Goal: Task Accomplishment & Management: Manage account settings

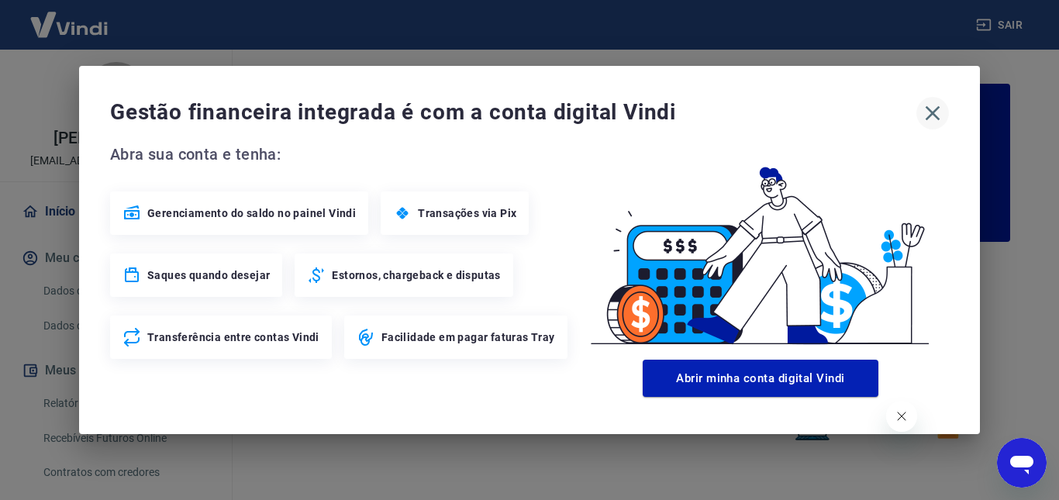
click at [924, 101] on icon "button" at bounding box center [932, 113] width 25 height 25
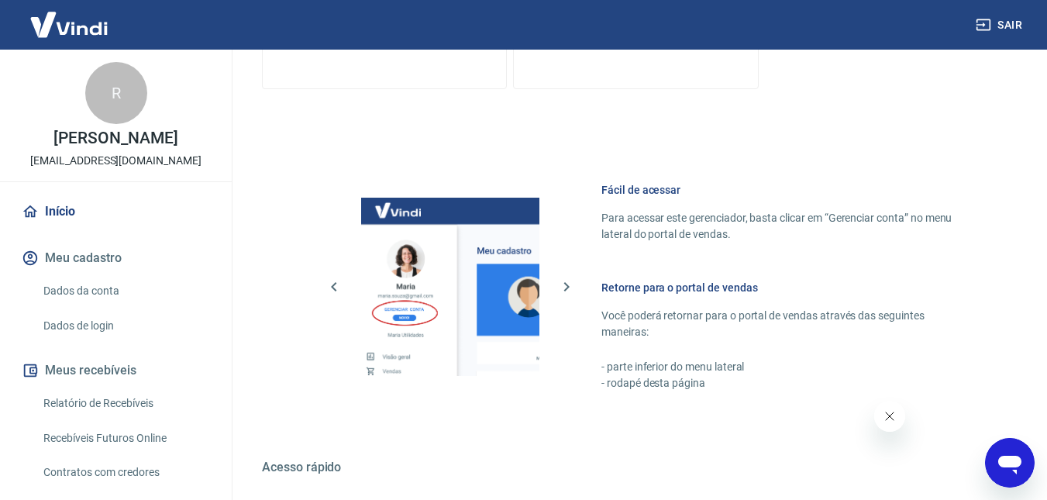
scroll to position [723, 0]
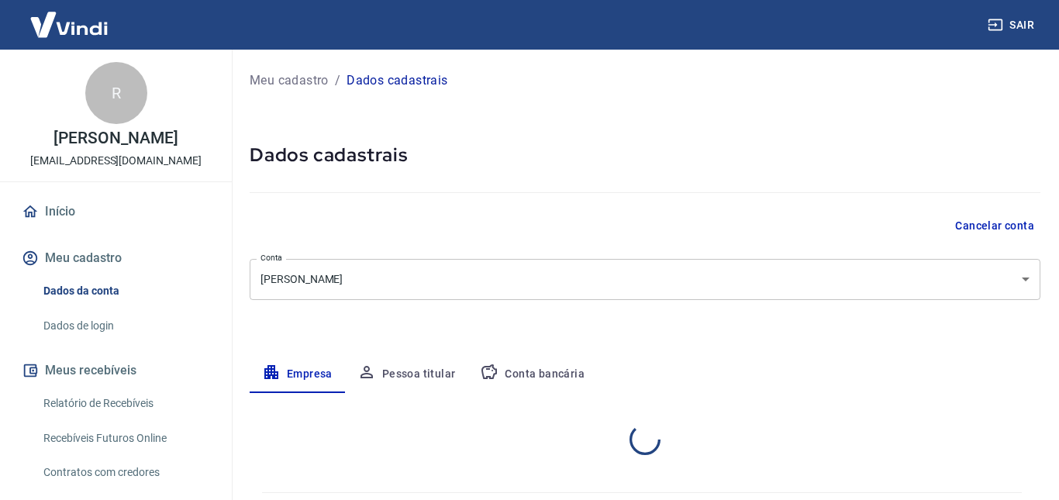
select select "SP"
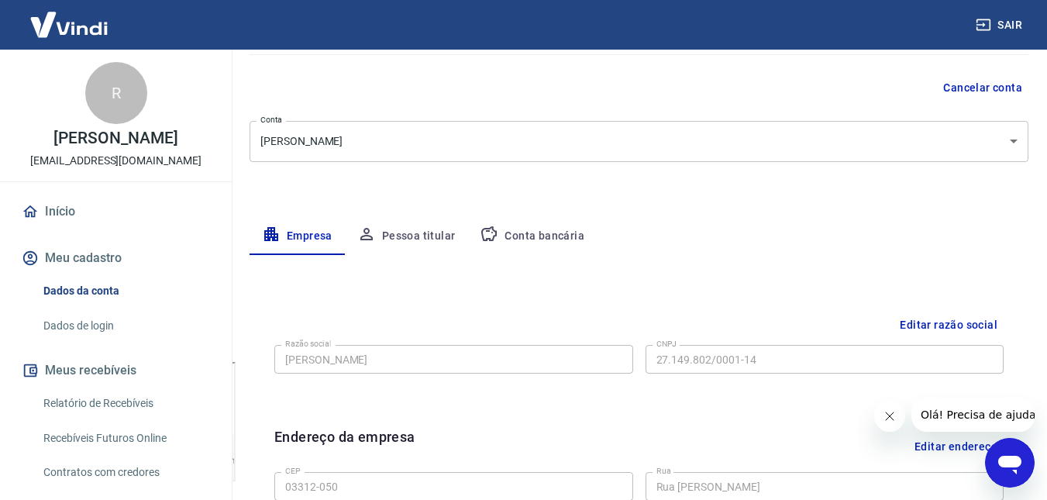
scroll to position [75, 0]
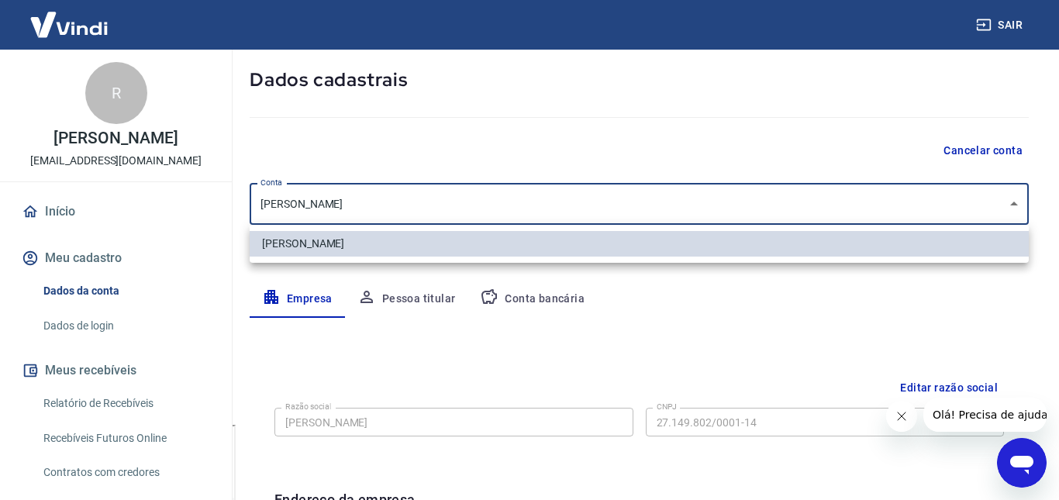
click at [515, 195] on body "Sair R [PERSON_NAME] [EMAIL_ADDRESS][DOMAIN_NAME] Início Meu cadastro Dados da …" at bounding box center [529, 175] width 1059 height 500
click at [544, 155] on div at bounding box center [529, 250] width 1059 height 500
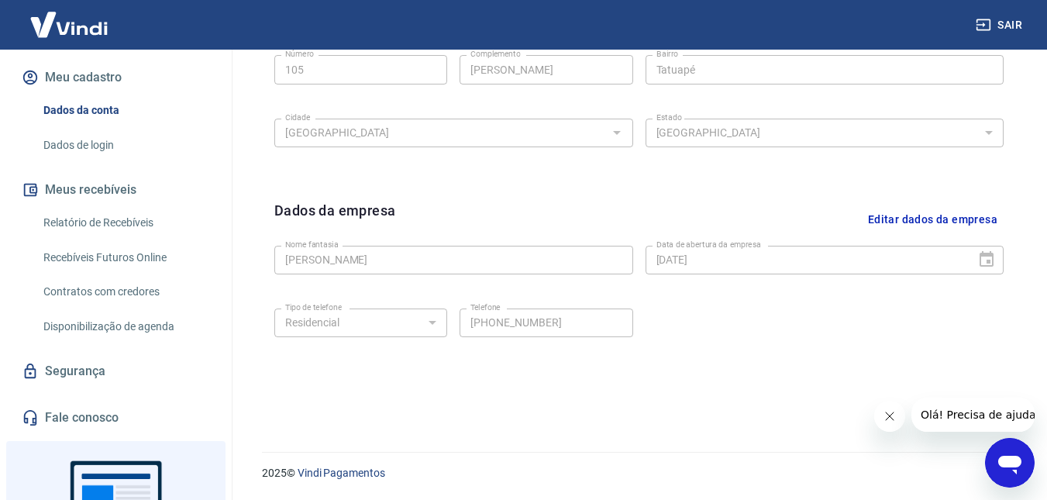
scroll to position [319, 0]
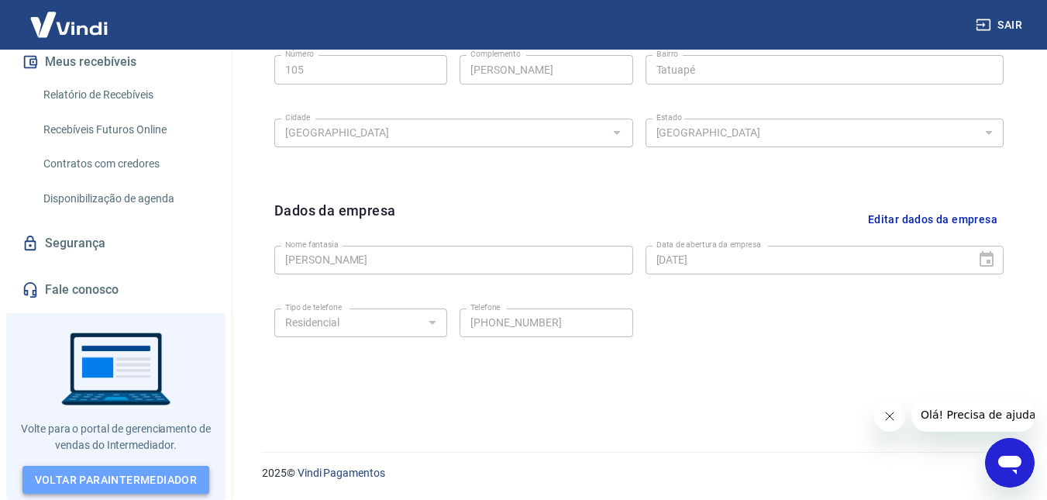
click at [138, 470] on link "Voltar para Intermediador" at bounding box center [116, 480] width 188 height 29
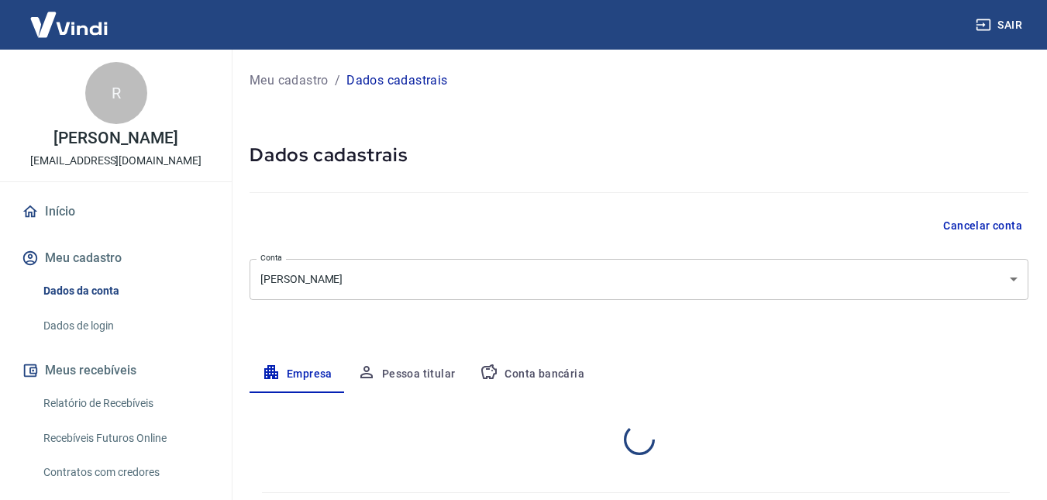
select select "SP"
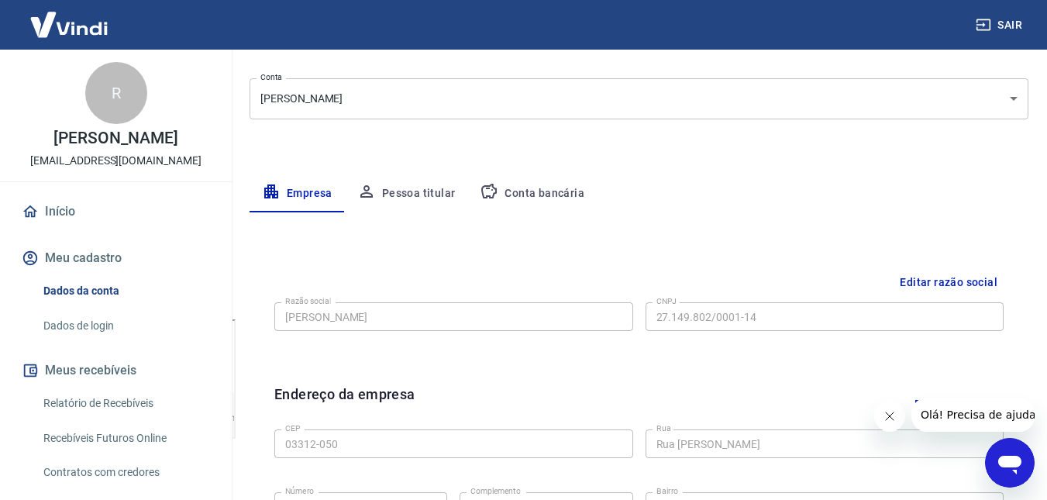
click at [416, 188] on button "Pessoa titular" at bounding box center [406, 193] width 123 height 37
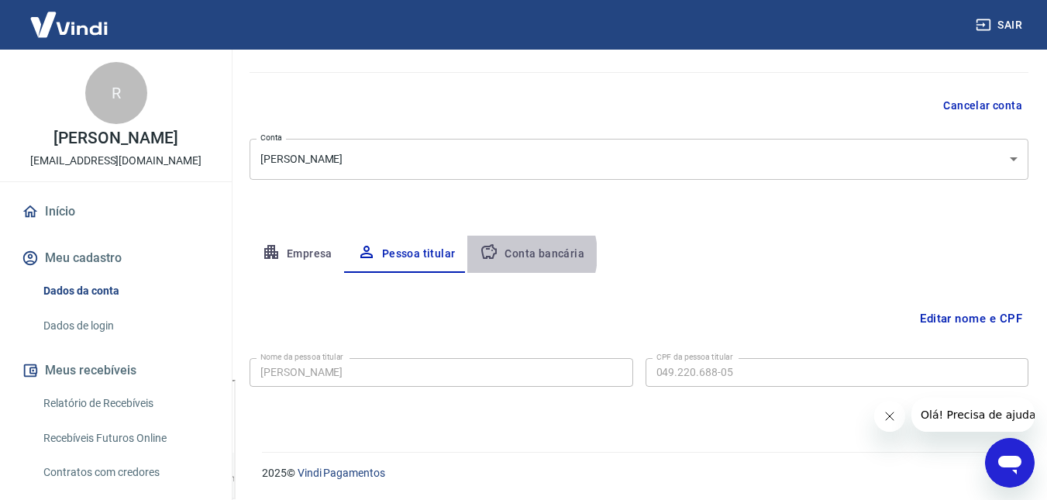
click at [515, 254] on button "Conta bancária" at bounding box center [531, 254] width 129 height 37
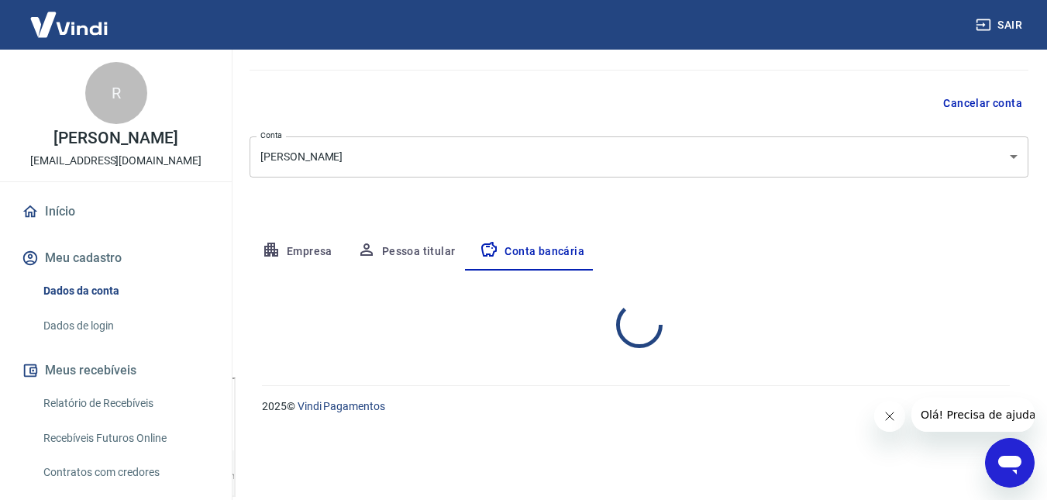
select select "1"
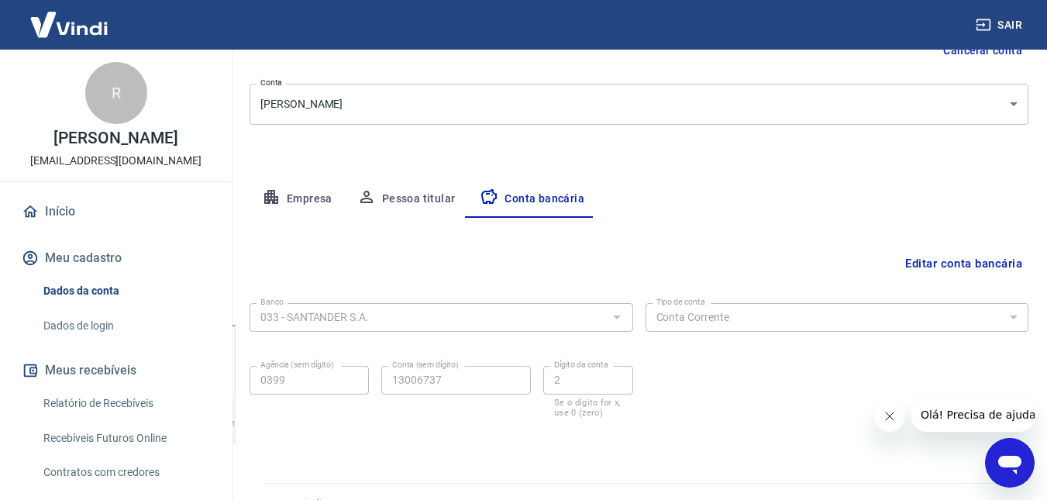
scroll to position [206, 0]
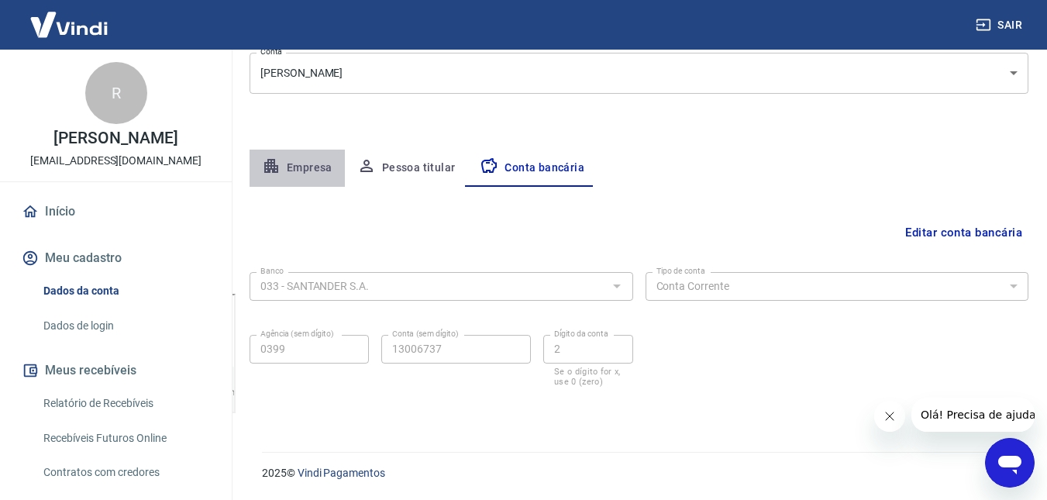
click at [315, 173] on button "Empresa" at bounding box center [297, 168] width 95 height 37
select select "SP"
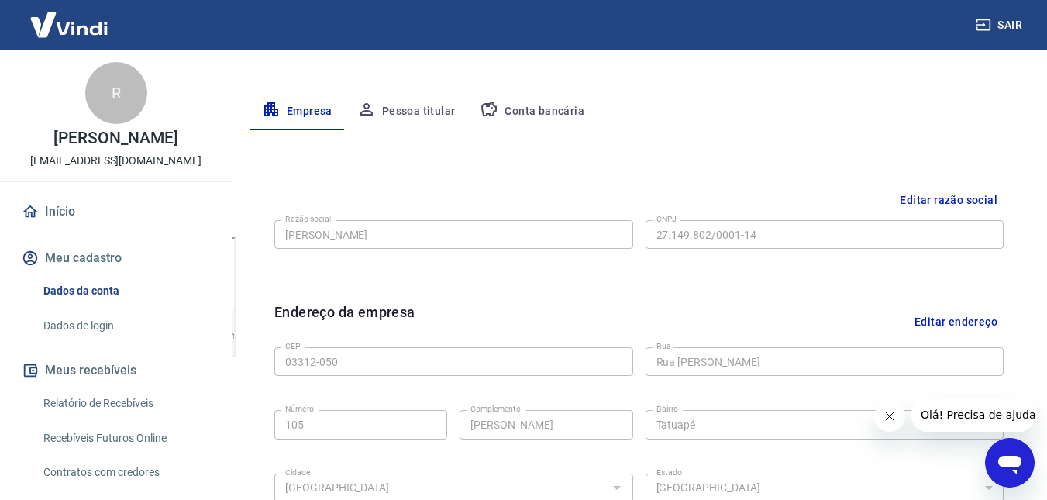
scroll to position [181, 0]
